Goal: Book appointment/travel/reservation

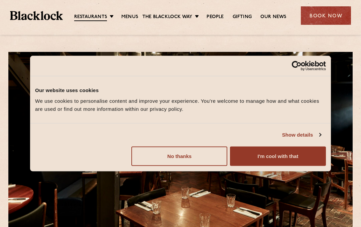
click at [181, 158] on button "No thanks" at bounding box center [179, 155] width 96 height 19
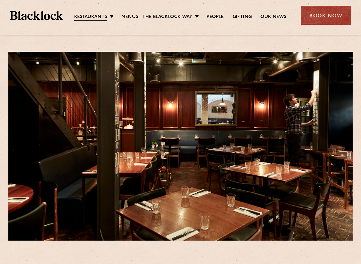
click at [128, 20] on link "Menus" at bounding box center [129, 17] width 17 height 7
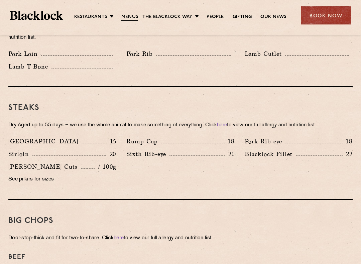
scroll to position [582, 0]
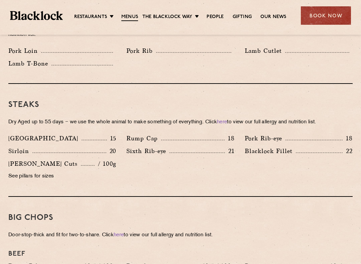
click at [35, 172] on p "See pillars for sizes" at bounding box center [62, 176] width 108 height 9
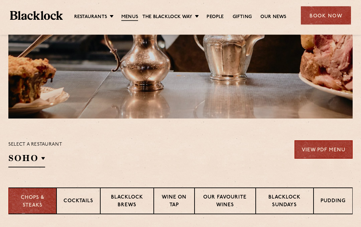
scroll to position [121, 0]
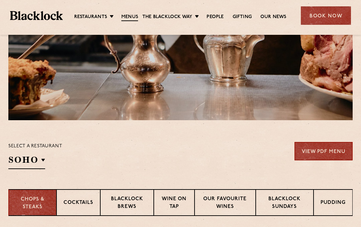
click at [320, 151] on link "View PDF Menu" at bounding box center [323, 151] width 58 height 18
click at [114, 14] on li "Restaurants Soho City Shoreditch Covent Garden Canary Wharf Manchester Birmingh…" at bounding box center [95, 17] width 43 height 7
click at [0, 0] on link "Covent Garden" at bounding box center [0, 0] width 0 height 0
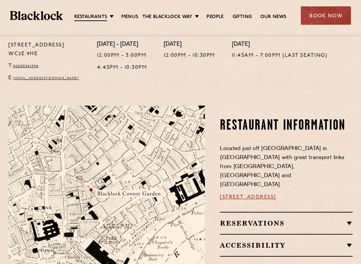
scroll to position [283, 0]
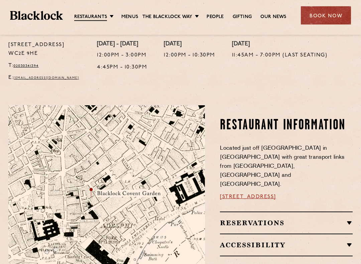
click at [158, 183] on img at bounding box center [106, 209] width 196 height 207
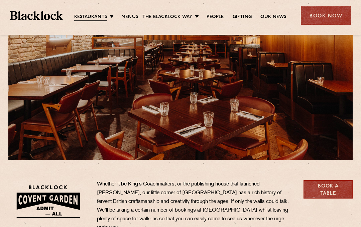
scroll to position [80, 0]
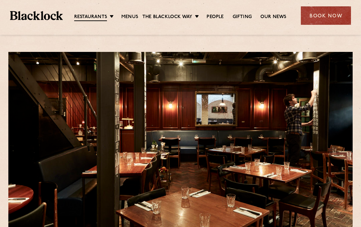
click at [0, 0] on link "Covent Garden" at bounding box center [0, 0] width 0 height 0
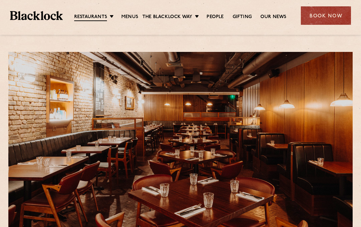
click at [132, 18] on link "Menus" at bounding box center [129, 17] width 17 height 7
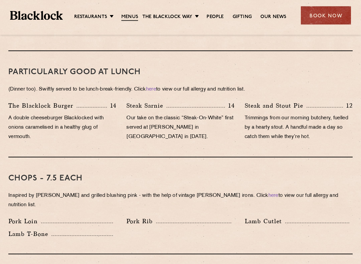
scroll to position [412, 0]
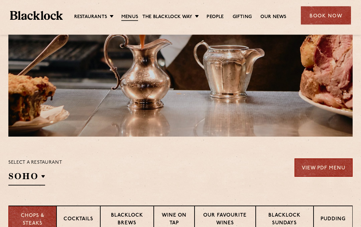
click at [319, 168] on link "View PDF Menu" at bounding box center [323, 167] width 58 height 18
click at [0, 0] on link "Covent Garden" at bounding box center [0, 0] width 0 height 0
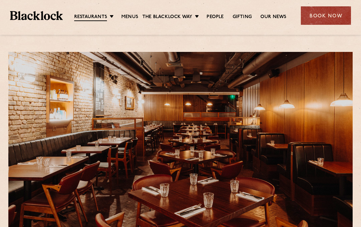
click at [322, 20] on div "Book Now" at bounding box center [326, 15] width 50 height 18
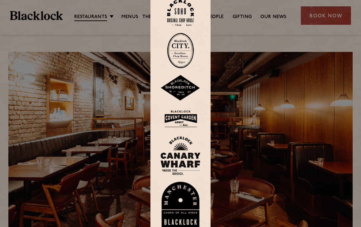
click at [177, 117] on img at bounding box center [180, 119] width 40 height 22
